Goal: Information Seeking & Learning: Check status

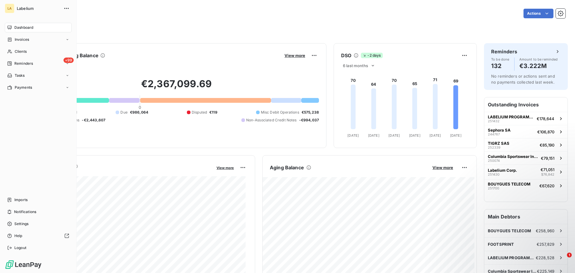
click at [16, 25] on span "Dashboard" at bounding box center [23, 27] width 19 height 5
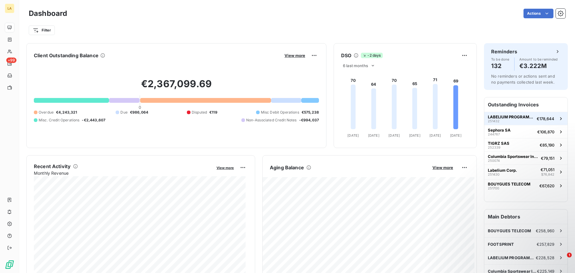
click at [510, 119] on span "LABELIUM PROGRAMMATIC" at bounding box center [511, 116] width 46 height 5
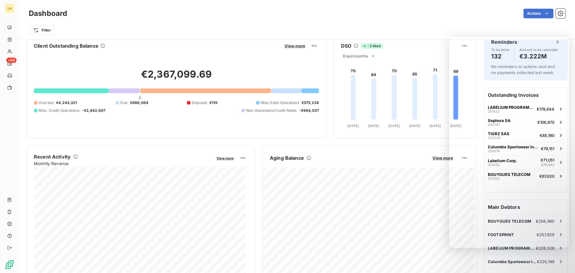
scroll to position [0, 0]
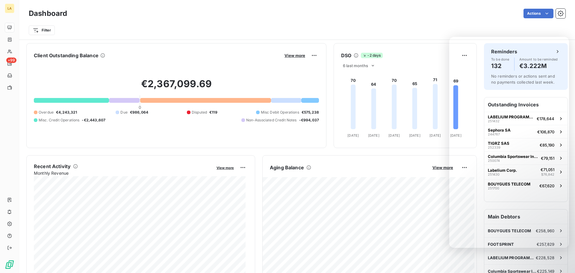
click at [46, 28] on html "LA +99 Dashboard Actions Filter Client Outstanding Balance View more €2,367,099…" at bounding box center [287, 136] width 575 height 273
click at [85, 18] on html "LA +99 Dashboard Actions Filter Client Outstanding Balance View more €2,367,099…" at bounding box center [287, 136] width 575 height 273
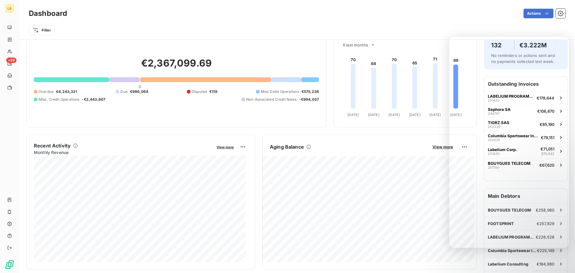
scroll to position [30, 0]
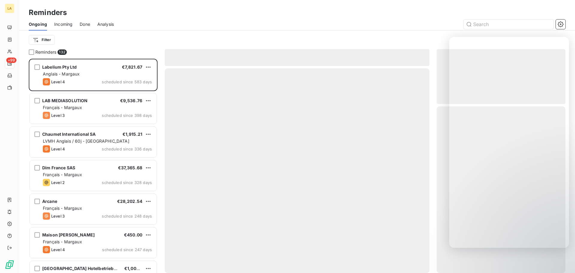
scroll to position [210, 124]
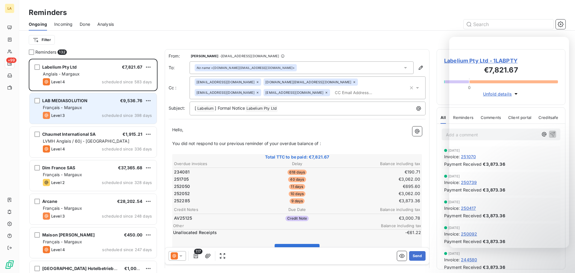
click at [96, 111] on div "LAB MEDIASOLUTION €9,536.76 Français - Margaux Level 3 scheduled since 398 days" at bounding box center [93, 108] width 127 height 31
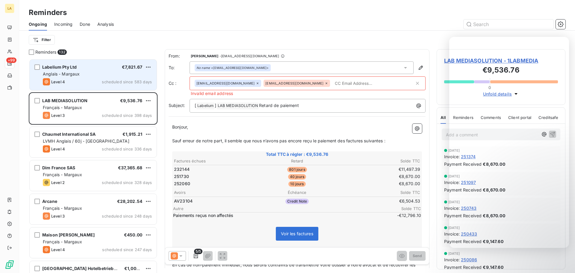
click at [97, 84] on div "Level 4 scheduled since 583 days" at bounding box center [97, 81] width 109 height 7
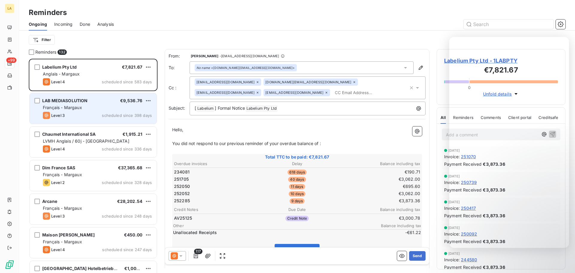
click at [103, 114] on span "scheduled since 398 days" at bounding box center [127, 115] width 50 height 5
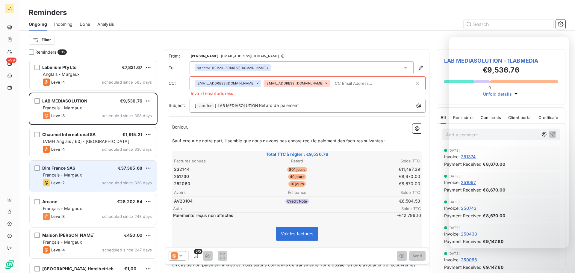
scroll to position [30, 0]
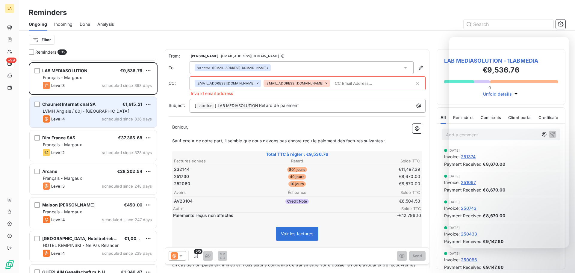
click at [109, 108] on div "LVMH Anglais / 60j - Margaux" at bounding box center [97, 111] width 109 height 6
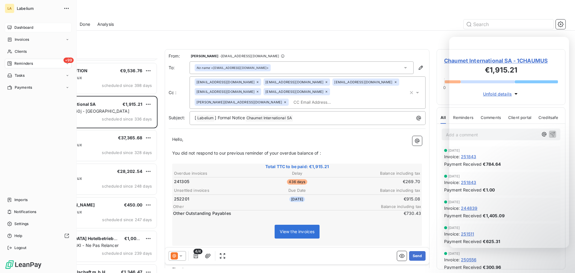
click at [11, 25] on icon at bounding box center [9, 27] width 5 height 5
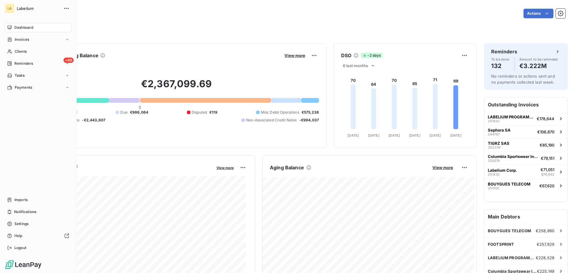
click at [17, 30] on span "Dashboard" at bounding box center [23, 27] width 19 height 5
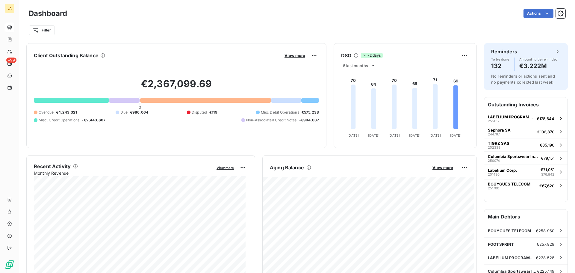
click at [104, 14] on div "Actions" at bounding box center [320, 14] width 492 height 10
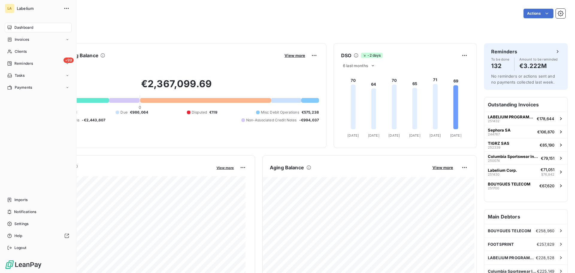
click at [9, 9] on div "LA" at bounding box center [10, 9] width 10 height 10
click at [70, 9] on button "button" at bounding box center [67, 9] width 10 height 10
click at [7, 9] on div "LA" at bounding box center [10, 9] width 10 height 10
click at [68, 6] on icon "button" at bounding box center [67, 8] width 6 height 6
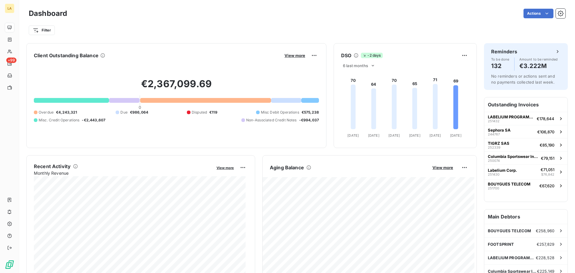
click at [191, 20] on div "Filter" at bounding box center [297, 28] width 537 height 16
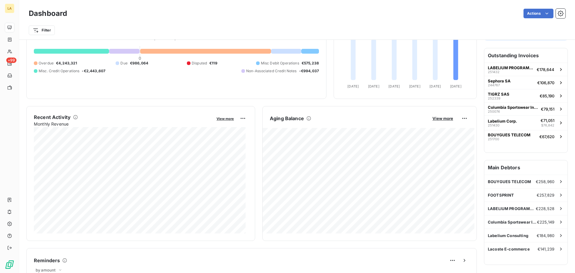
scroll to position [11, 0]
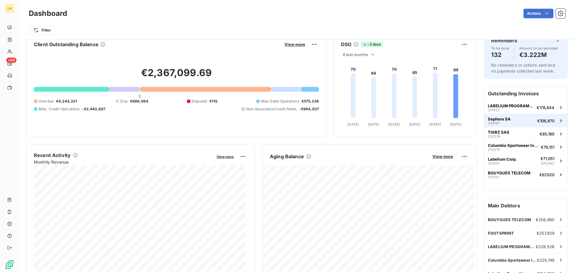
click at [502, 119] on span "Sephora SA" at bounding box center [499, 119] width 23 height 5
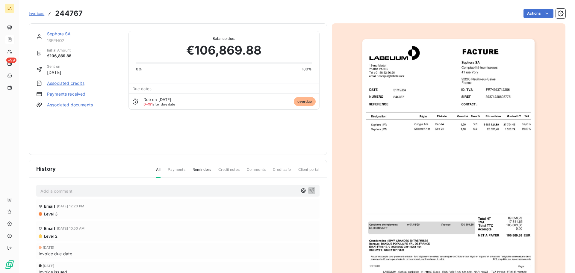
click at [70, 83] on link "Associated credits" at bounding box center [65, 83] width 37 height 6
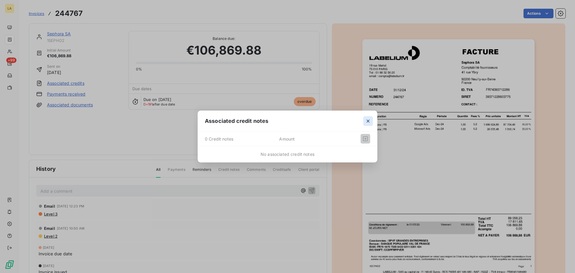
click at [367, 123] on icon "button" at bounding box center [368, 121] width 6 height 6
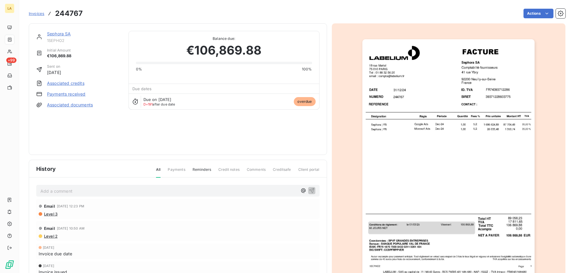
click at [81, 94] on link "Payments received" at bounding box center [66, 94] width 39 height 6
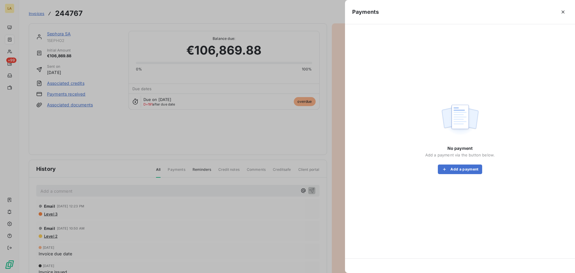
click at [564, 10] on icon "button" at bounding box center [564, 12] width 6 height 6
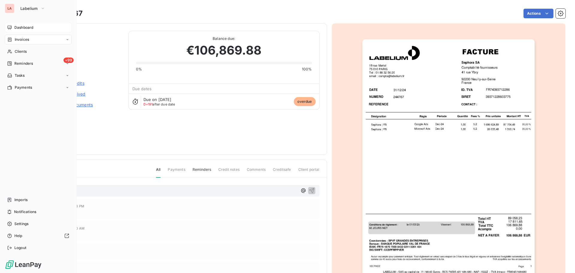
click at [9, 26] on icon at bounding box center [9, 27] width 4 height 4
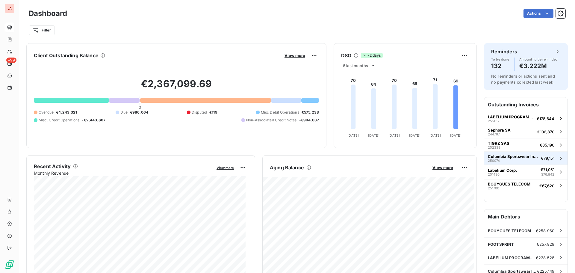
click at [505, 156] on span "Columbia Sportswear International" at bounding box center [513, 156] width 51 height 5
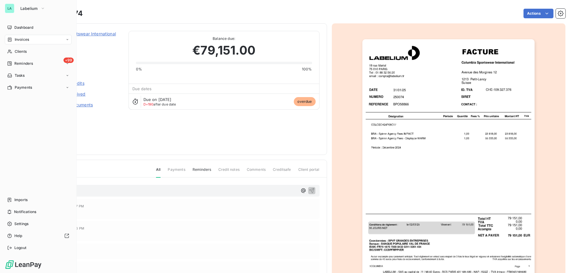
click at [7, 6] on div "LA" at bounding box center [10, 9] width 10 height 10
click at [43, 4] on button "Labelium" at bounding box center [33, 9] width 32 height 10
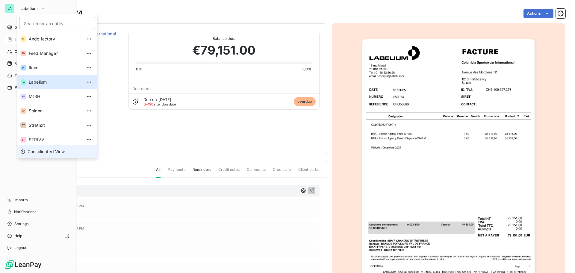
click at [59, 150] on span "Consolidated View" at bounding box center [46, 152] width 37 height 6
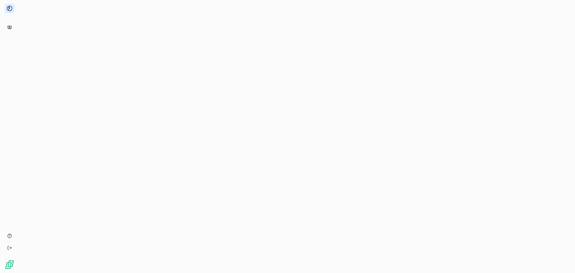
click at [278, 28] on div at bounding box center [297, 136] width 556 height 273
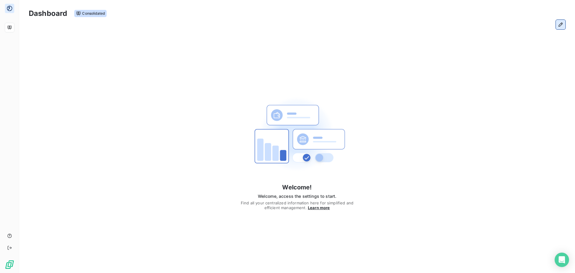
click at [563, 23] on icon "button" at bounding box center [561, 24] width 4 height 4
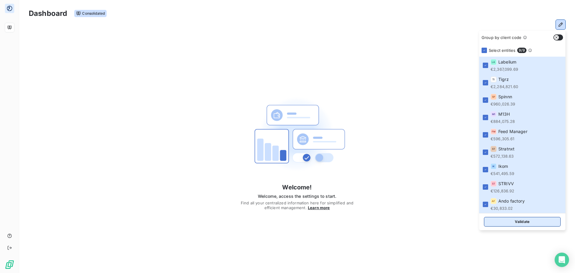
click at [506, 221] on button "Validate" at bounding box center [522, 222] width 77 height 10
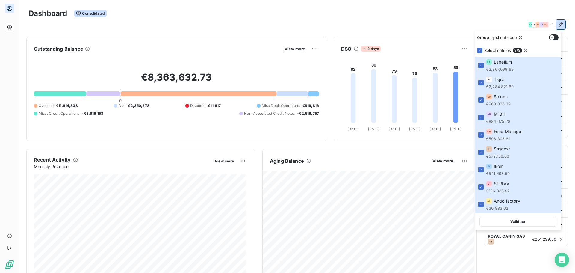
click at [263, 5] on div "Dashboard Consolidated LA TI SP M1 FM + 4" at bounding box center [297, 16] width 556 height 33
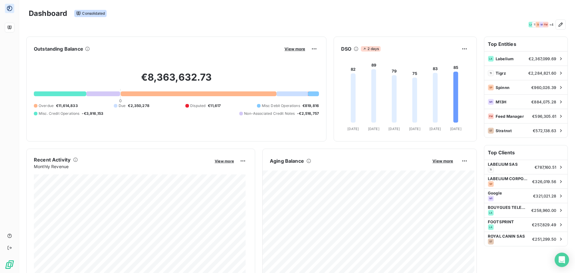
click at [189, 94] on div at bounding box center [199, 93] width 156 height 5
click at [290, 49] on span "View more" at bounding box center [295, 48] width 21 height 5
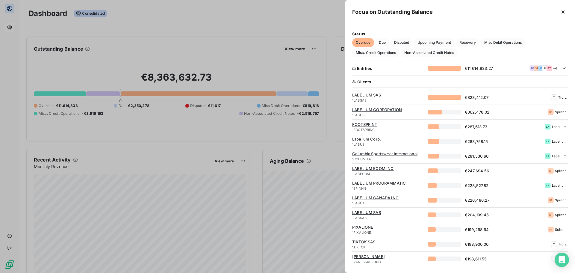
click at [448, 97] on div at bounding box center [445, 97] width 34 height 5
click at [444, 102] on div "LABELIUM SAS 1LABSAS €823,412.07 TI Tigrz" at bounding box center [460, 98] width 216 height 10
click at [444, 99] on div at bounding box center [445, 97] width 34 height 5
click at [373, 94] on span "LABELIUM SAS" at bounding box center [388, 95] width 72 height 5
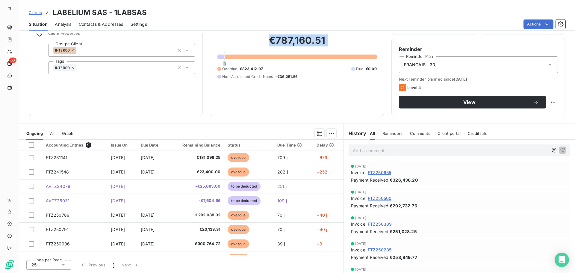
drag, startPoint x: 240, startPoint y: 44, endPoint x: 254, endPoint y: 61, distance: 22.8
click at [254, 61] on div "€787,160.51 0 Overdue €823,412.07 Due €0.00 Non-Associated Credit Notes -€36,25…" at bounding box center [297, 56] width 159 height 103
click at [255, 55] on div at bounding box center [301, 57] width 152 height 5
click at [254, 58] on div at bounding box center [301, 57] width 152 height 5
click at [254, 57] on div at bounding box center [301, 57] width 152 height 5
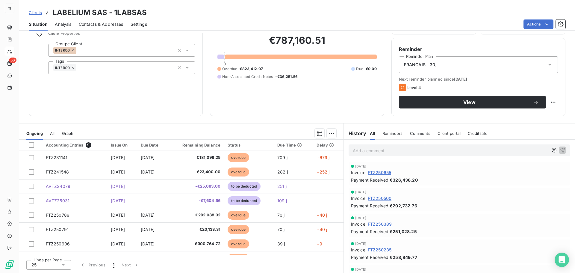
click at [241, 145] on div "Status" at bounding box center [249, 145] width 43 height 5
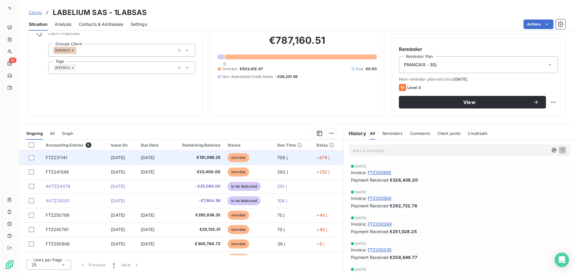
click at [218, 156] on span "€181,096.25" at bounding box center [196, 158] width 49 height 6
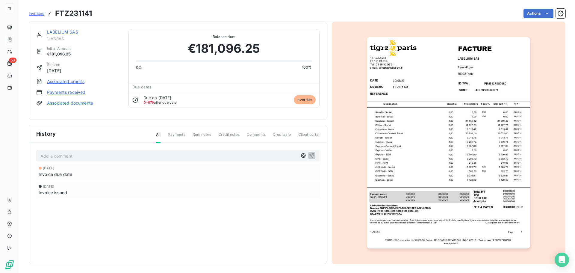
scroll to position [3, 0]
click at [384, 103] on img "button" at bounding box center [448, 143] width 163 height 212
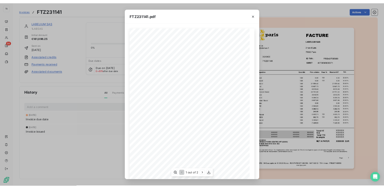
scroll to position [14, 0]
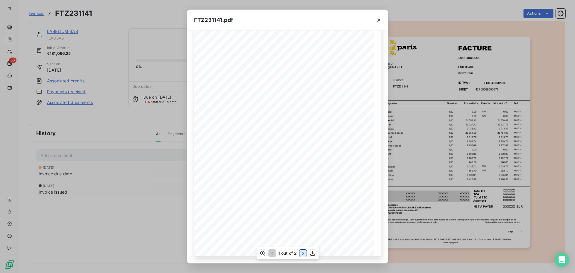
click at [301, 254] on icon "button" at bounding box center [303, 253] width 6 height 6
click at [379, 19] on icon "button" at bounding box center [379, 20] width 6 height 6
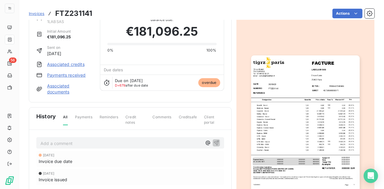
scroll to position [0, 0]
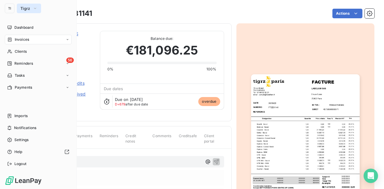
click at [33, 7] on icon "button" at bounding box center [35, 8] width 5 height 6
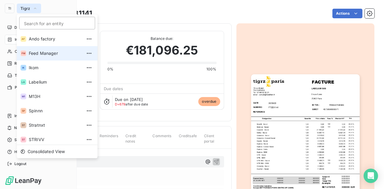
scroll to position [16, 0]
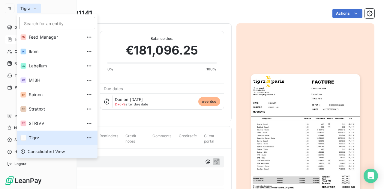
click at [50, 153] on span "Consolidated View" at bounding box center [46, 152] width 37 height 6
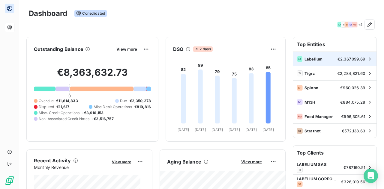
click at [318, 59] on span "Labelium" at bounding box center [319, 59] width 31 height 5
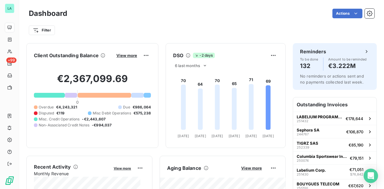
click at [132, 96] on div at bounding box center [137, 95] width 12 height 5
click at [132, 97] on div at bounding box center [137, 95] width 12 height 5
click at [57, 97] on div "€2,367,099.69 0 Overdue €4,243,321 Due €986,064 Disputed €119 Misc Debit Operat…" at bounding box center [92, 100] width 117 height 80
click at [58, 97] on div at bounding box center [49, 95] width 31 height 5
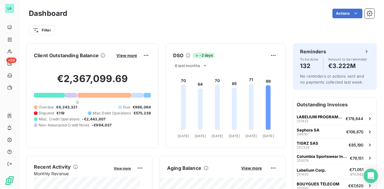
click at [58, 94] on div at bounding box center [49, 95] width 31 height 5
click at [51, 94] on div at bounding box center [49, 95] width 31 height 5
click at [52, 94] on div at bounding box center [49, 95] width 31 height 5
drag, startPoint x: 52, startPoint y: 94, endPoint x: 69, endPoint y: 79, distance: 23.0
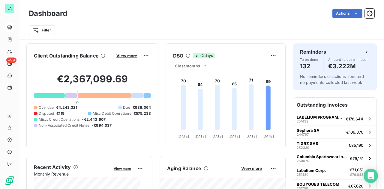
click at [52, 94] on div at bounding box center [49, 95] width 31 height 5
click at [133, 54] on button "View more" at bounding box center [126, 55] width 24 height 5
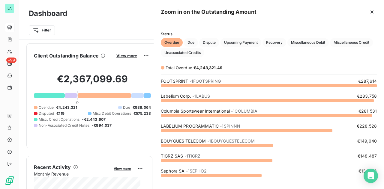
scroll to position [99, 225]
click at [131, 55] on div at bounding box center [192, 94] width 384 height 189
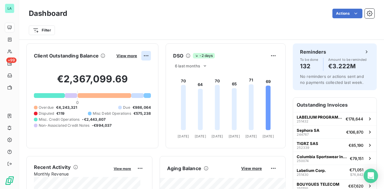
click at [141, 57] on html "LA +99 Dashboard Actions Filter Client Outstanding Balance View more €2,367,099…" at bounding box center [192, 94] width 384 height 189
click at [126, 55] on html "LA +99 Dashboard Actions Filter Client Outstanding Balance View more Export €2,…" at bounding box center [192, 94] width 384 height 189
click at [123, 57] on span "View more" at bounding box center [126, 55] width 21 height 5
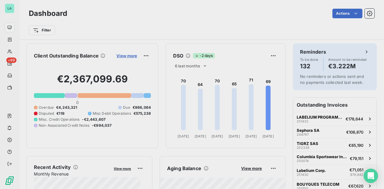
scroll to position [185, 225]
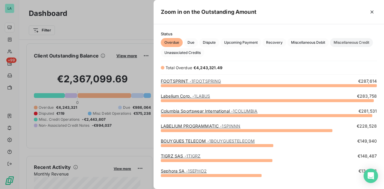
click at [351, 43] on span "Miscellaneous Credit" at bounding box center [351, 42] width 43 height 9
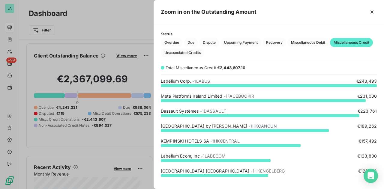
scroll to position [99, 225]
click at [202, 82] on span "- 1LABUS" at bounding box center [201, 81] width 18 height 5
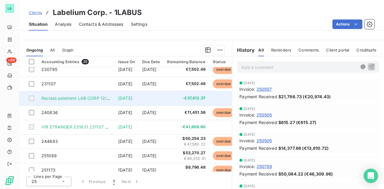
scroll to position [90, 0]
